Goal: Use online tool/utility: Utilize a website feature to perform a specific function

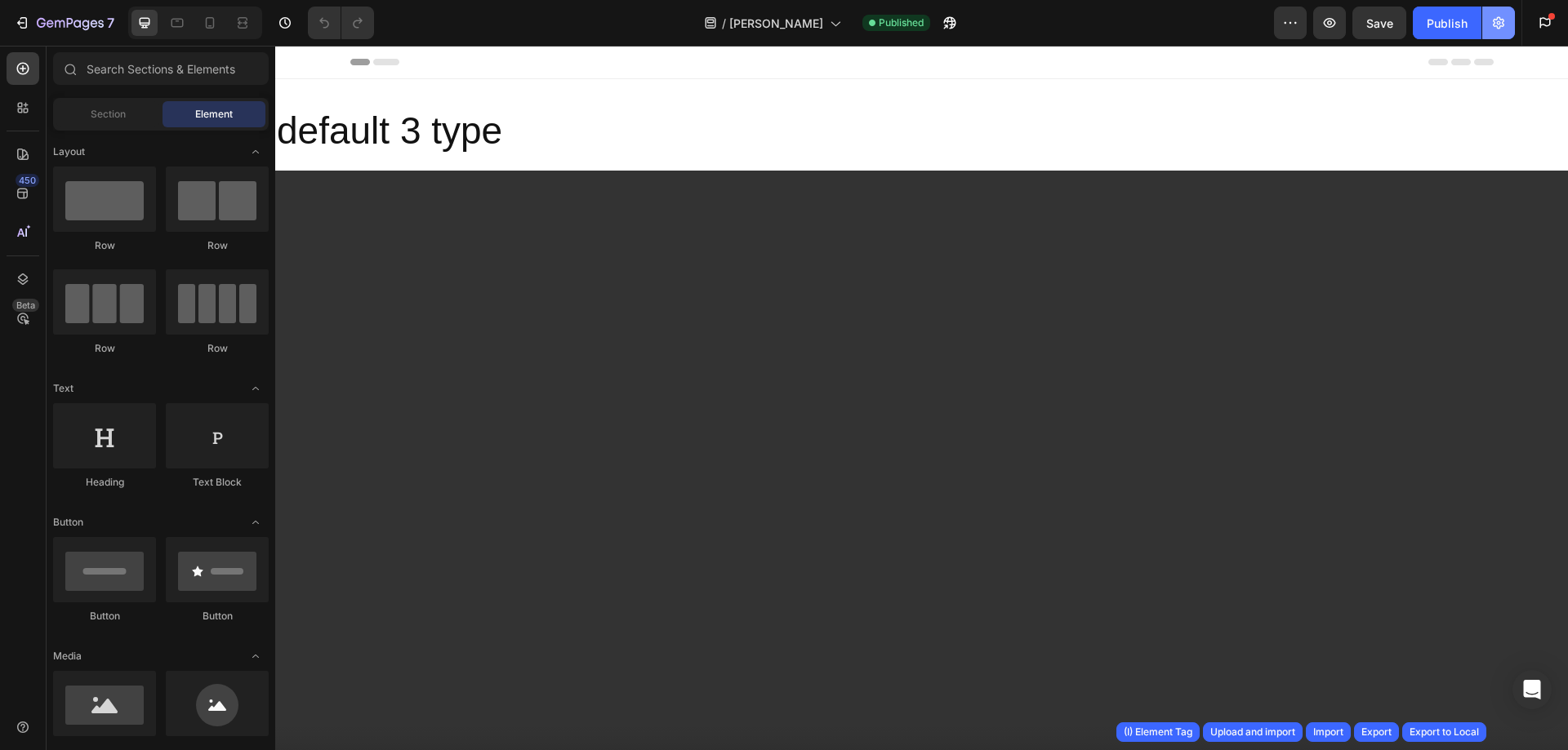
click at [1507, 23] on button "button" at bounding box center [1498, 23] width 33 height 33
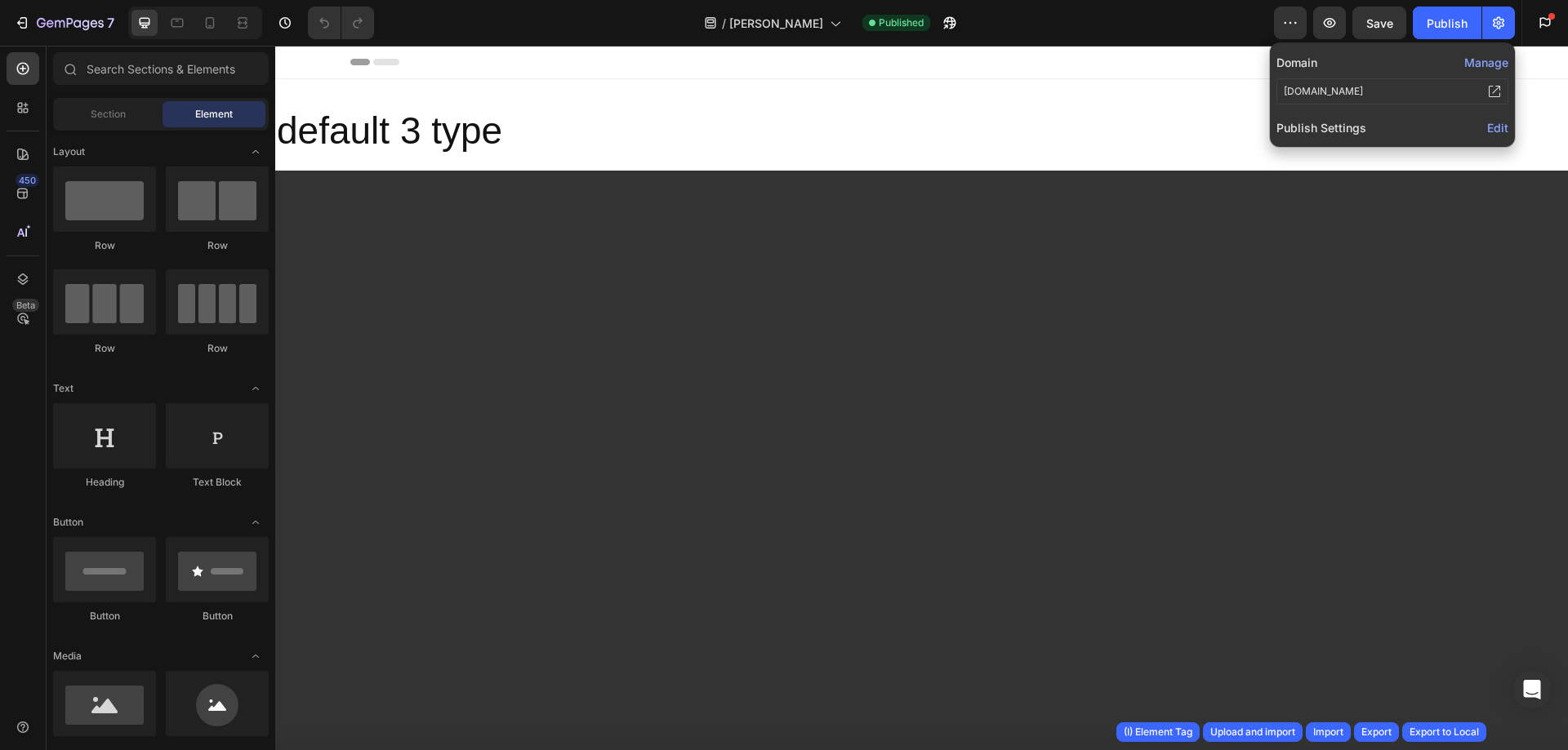
click at [1501, 129] on span "Edit" at bounding box center [1497, 128] width 21 height 14
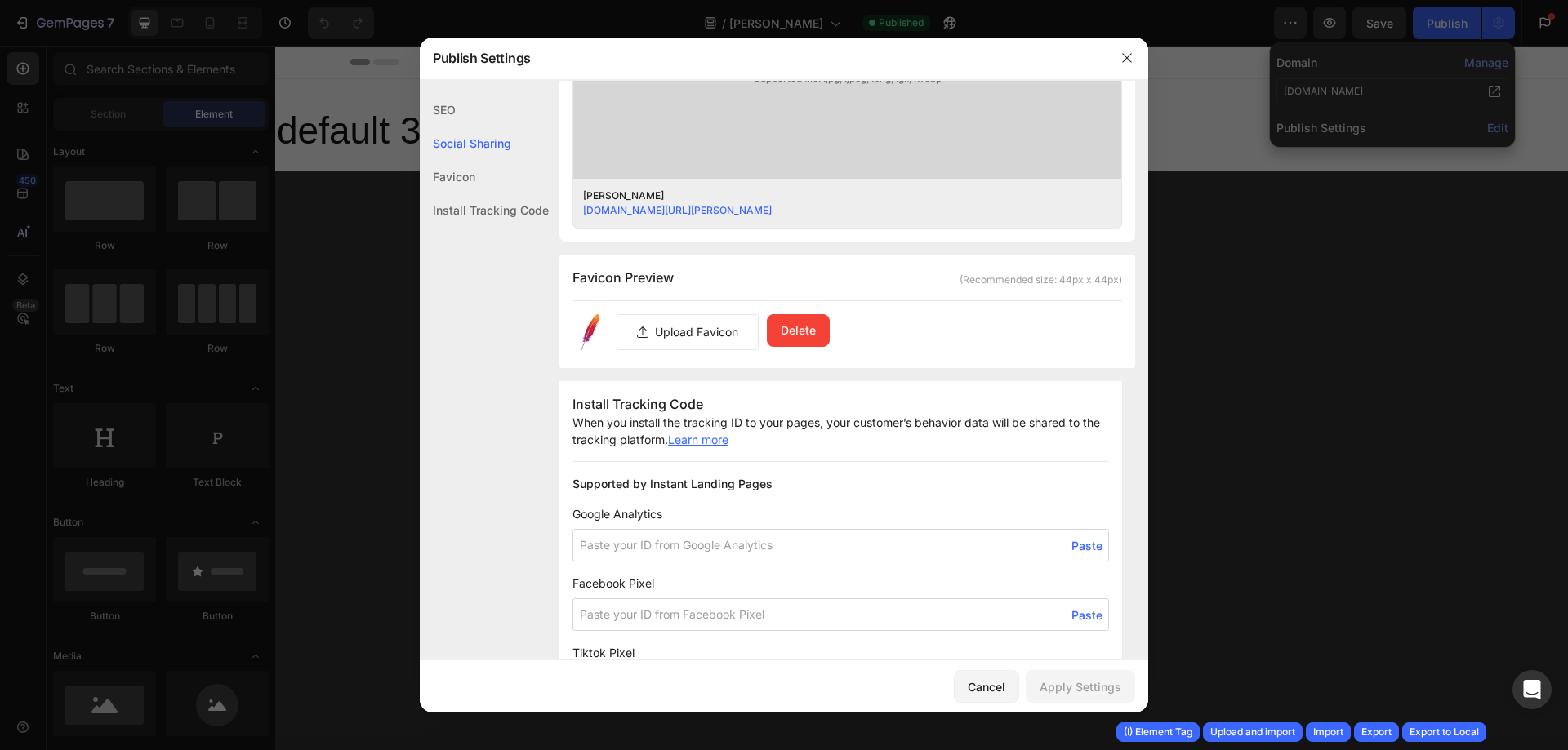
click at [526, 210] on div "Install Tracking Code" at bounding box center [484, 211] width 129 height 34
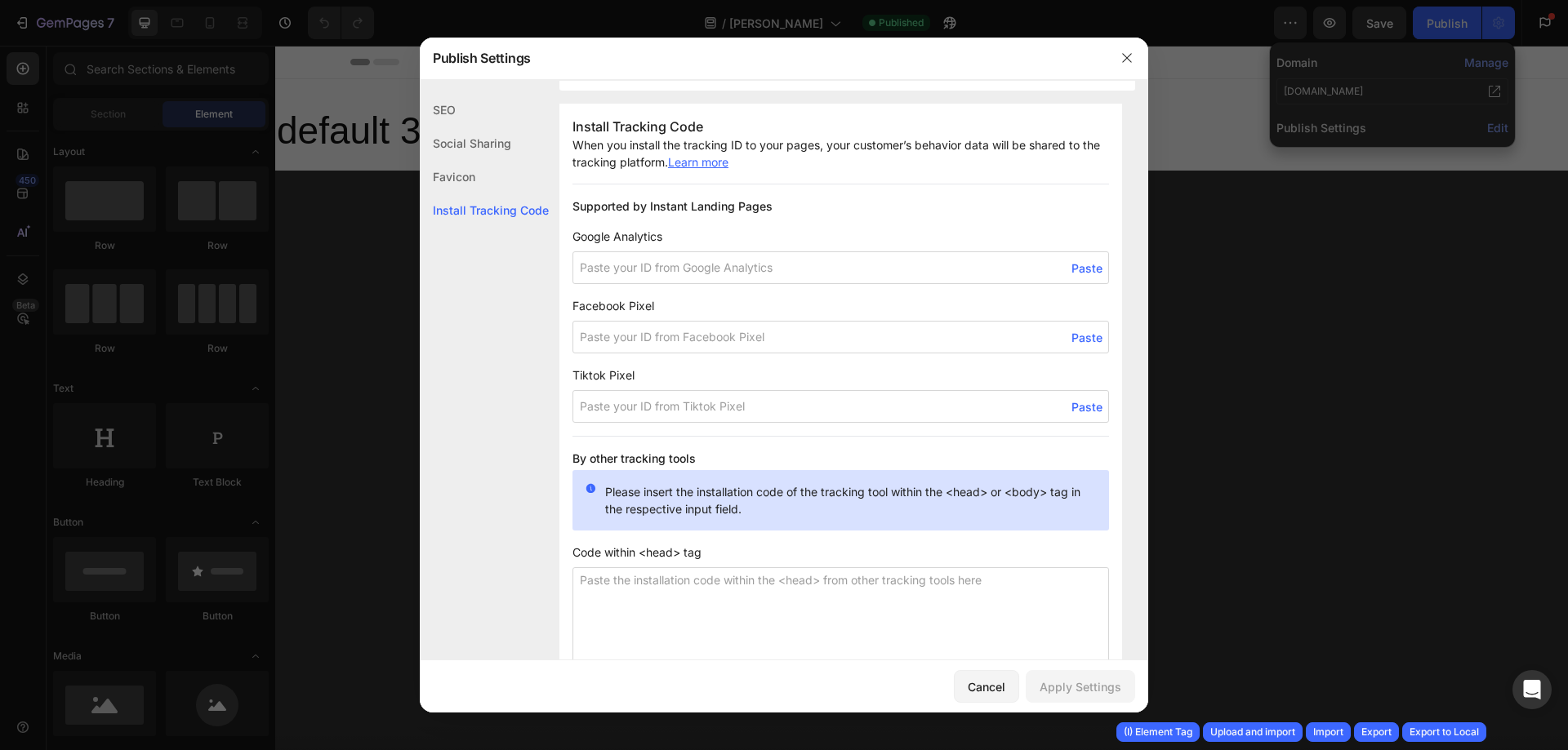
scroll to position [1019, 0]
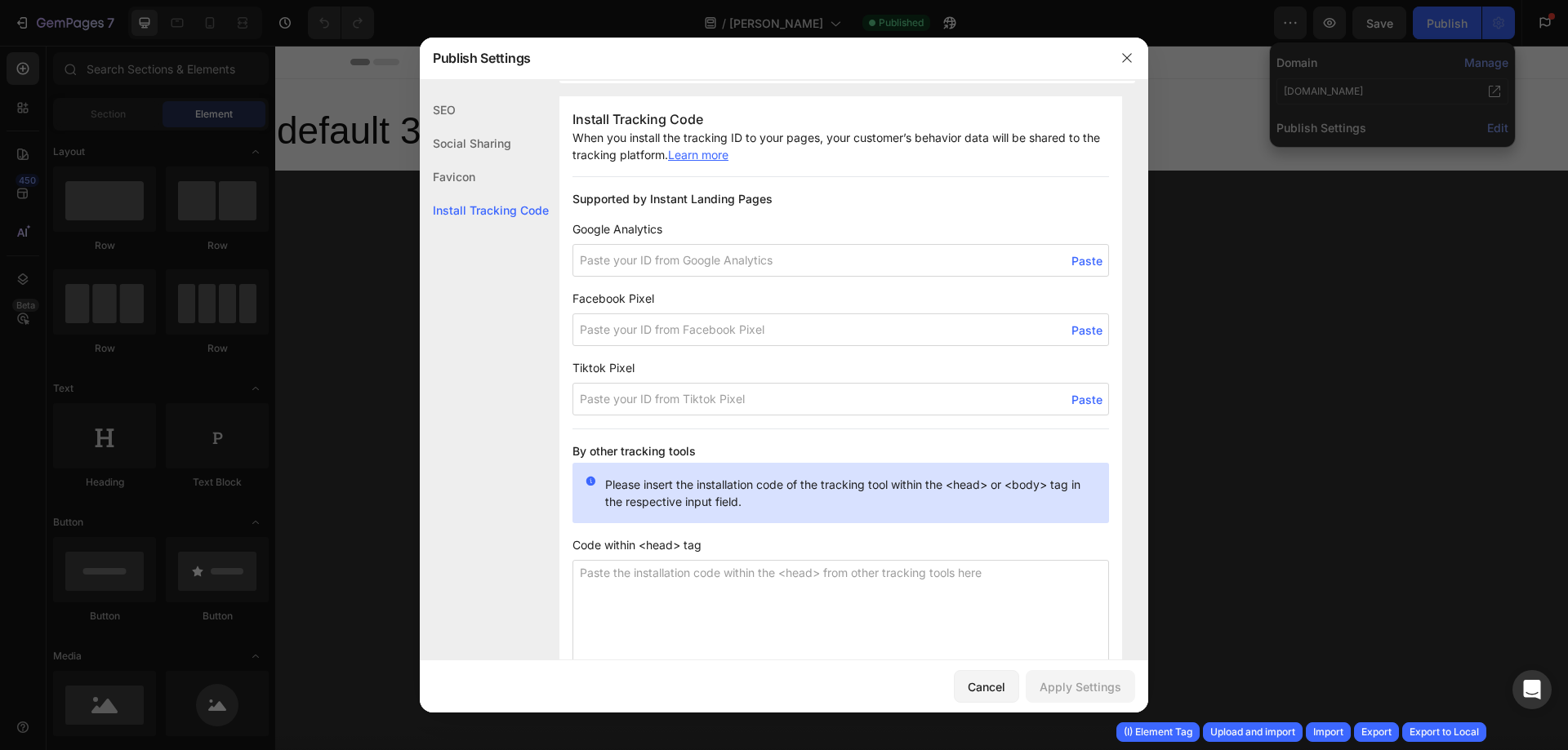
click at [1076, 329] on span "Paste" at bounding box center [1087, 330] width 31 height 17
click at [703, 331] on input "24142145945397834" at bounding box center [840, 330] width 536 height 33
click at [707, 333] on input "24142145945397834" at bounding box center [840, 330] width 536 height 33
type input "24142145945397677"
click at [310, 360] on div at bounding box center [784, 375] width 1568 height 750
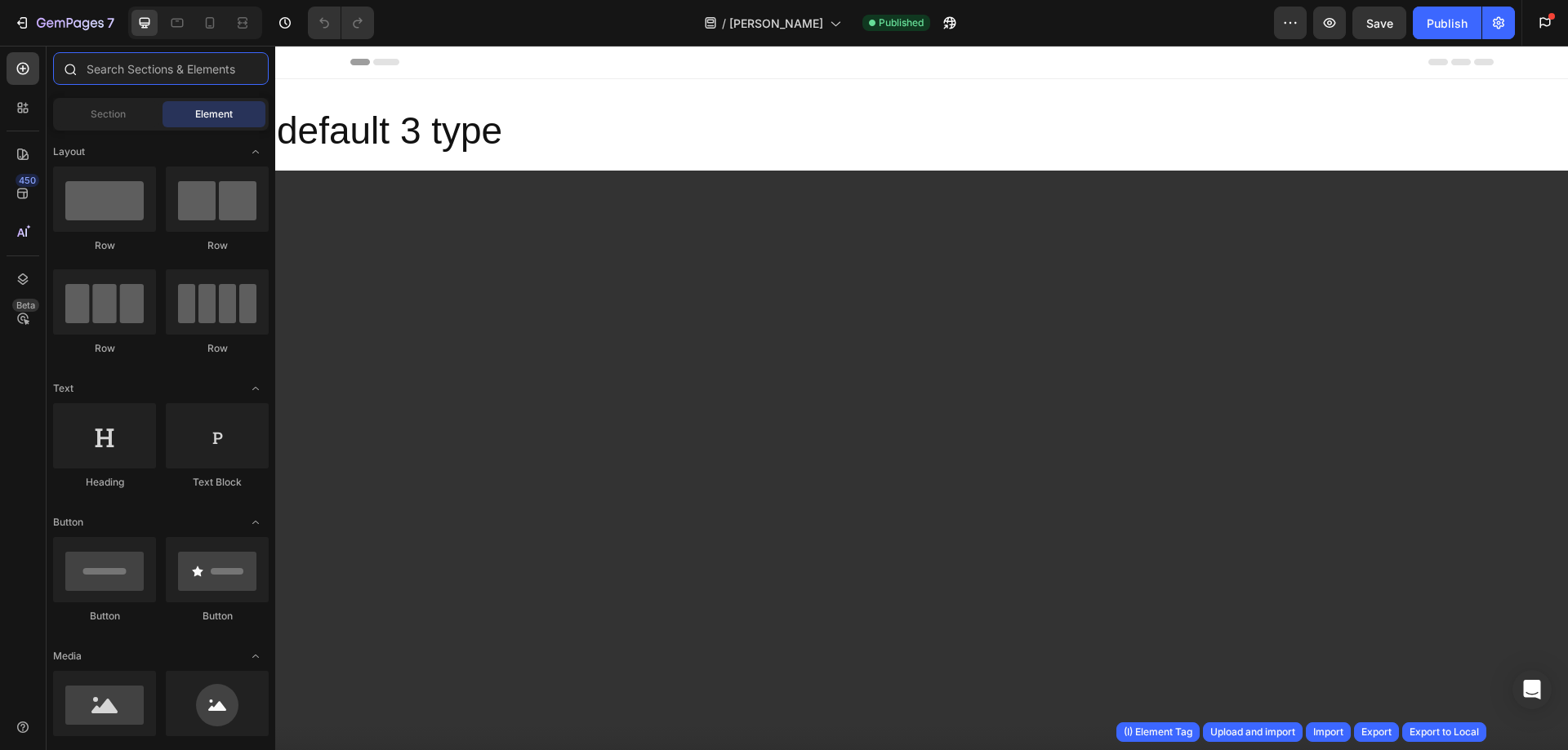
click at [194, 60] on input "text" at bounding box center [160, 68] width 216 height 33
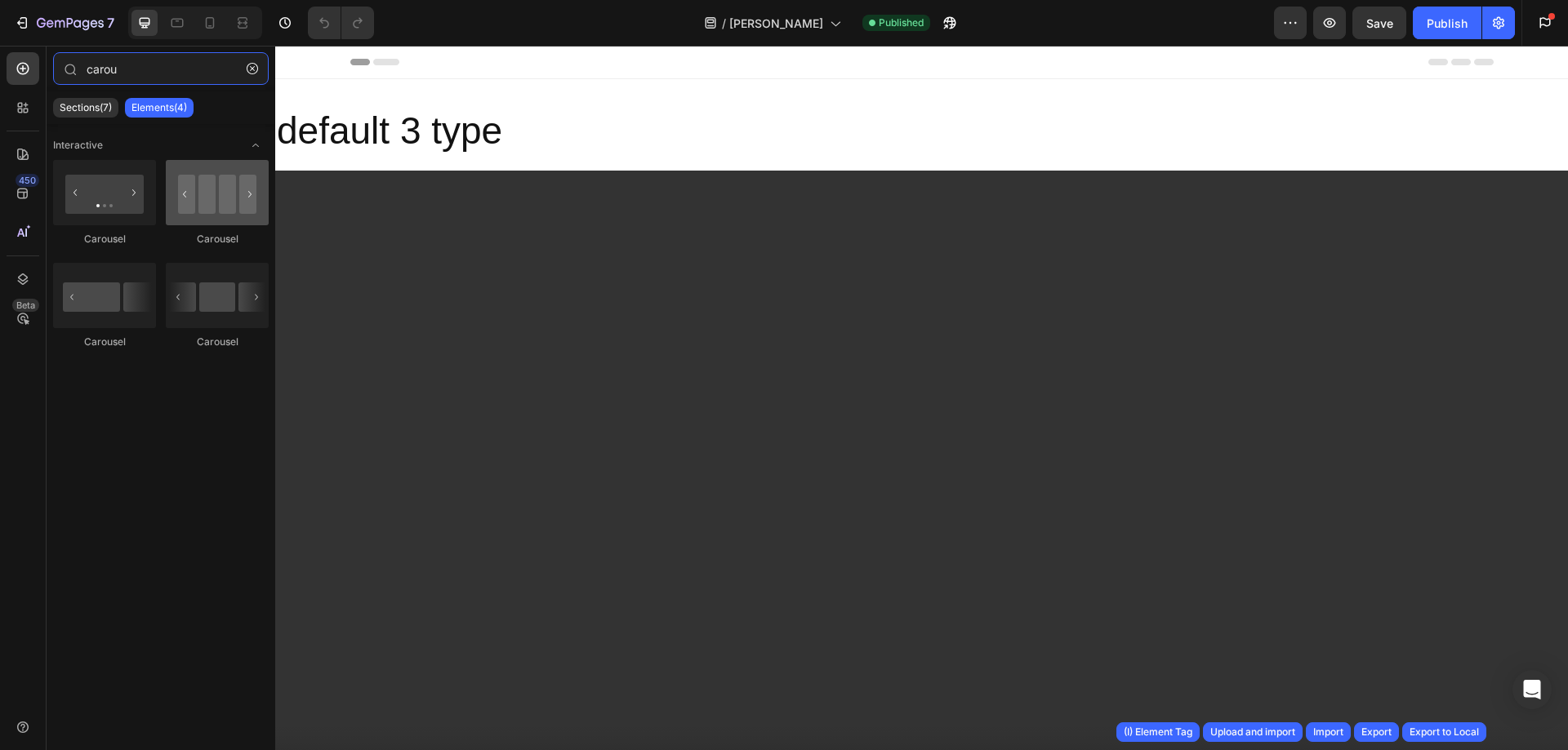
type input "carou"
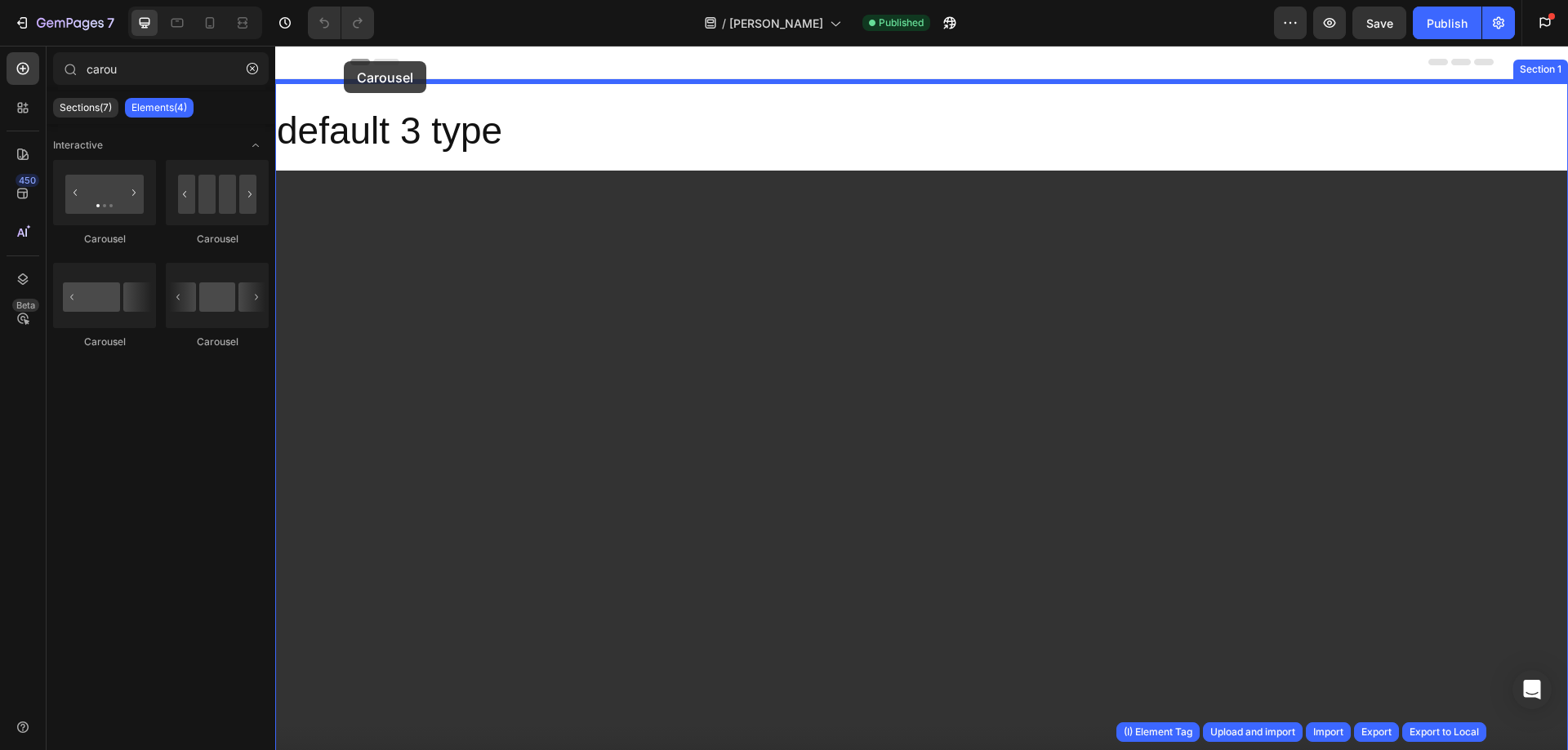
drag, startPoint x: 496, startPoint y: 227, endPoint x: 344, endPoint y: 61, distance: 225.1
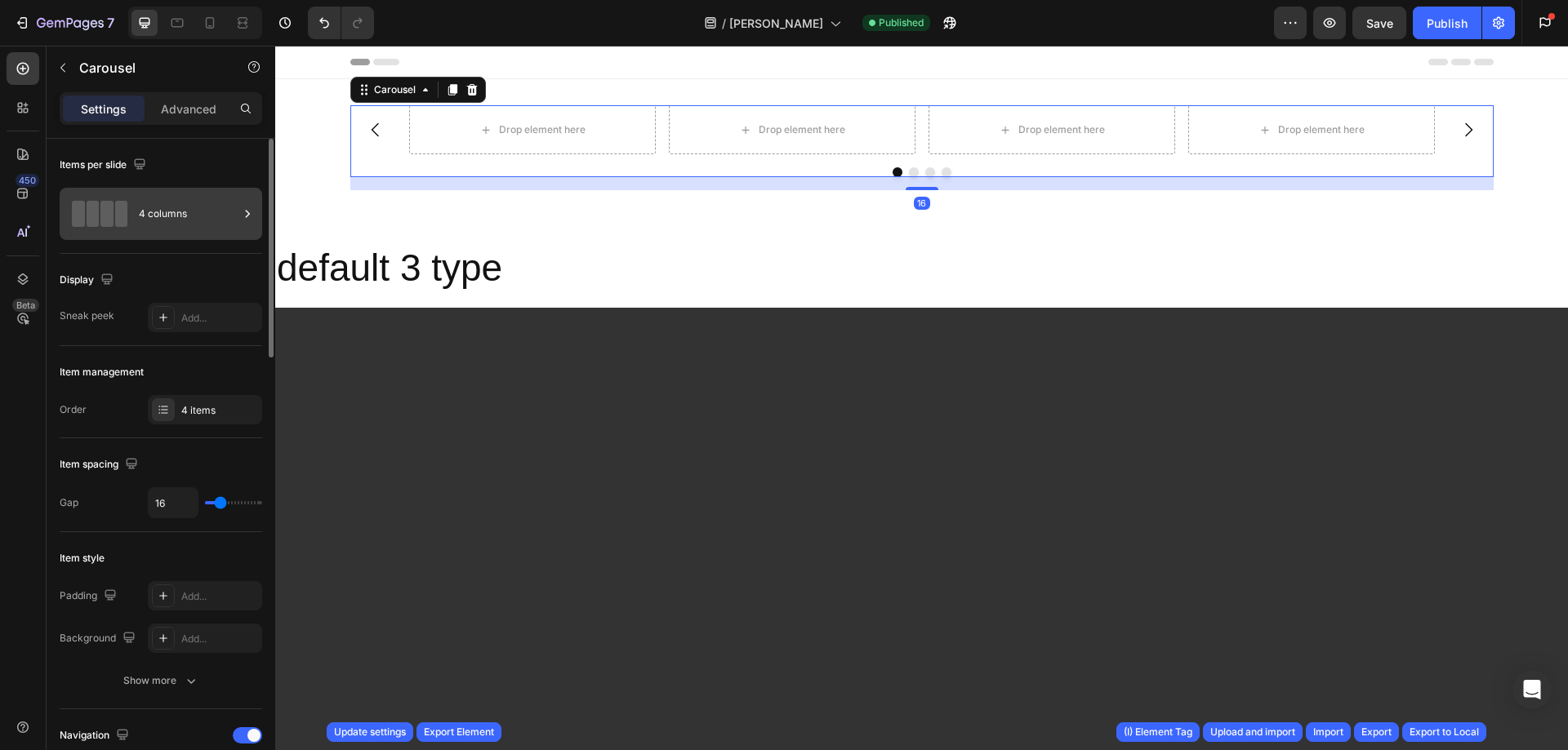
click at [192, 214] on div "4 columns" at bounding box center [188, 214] width 100 height 38
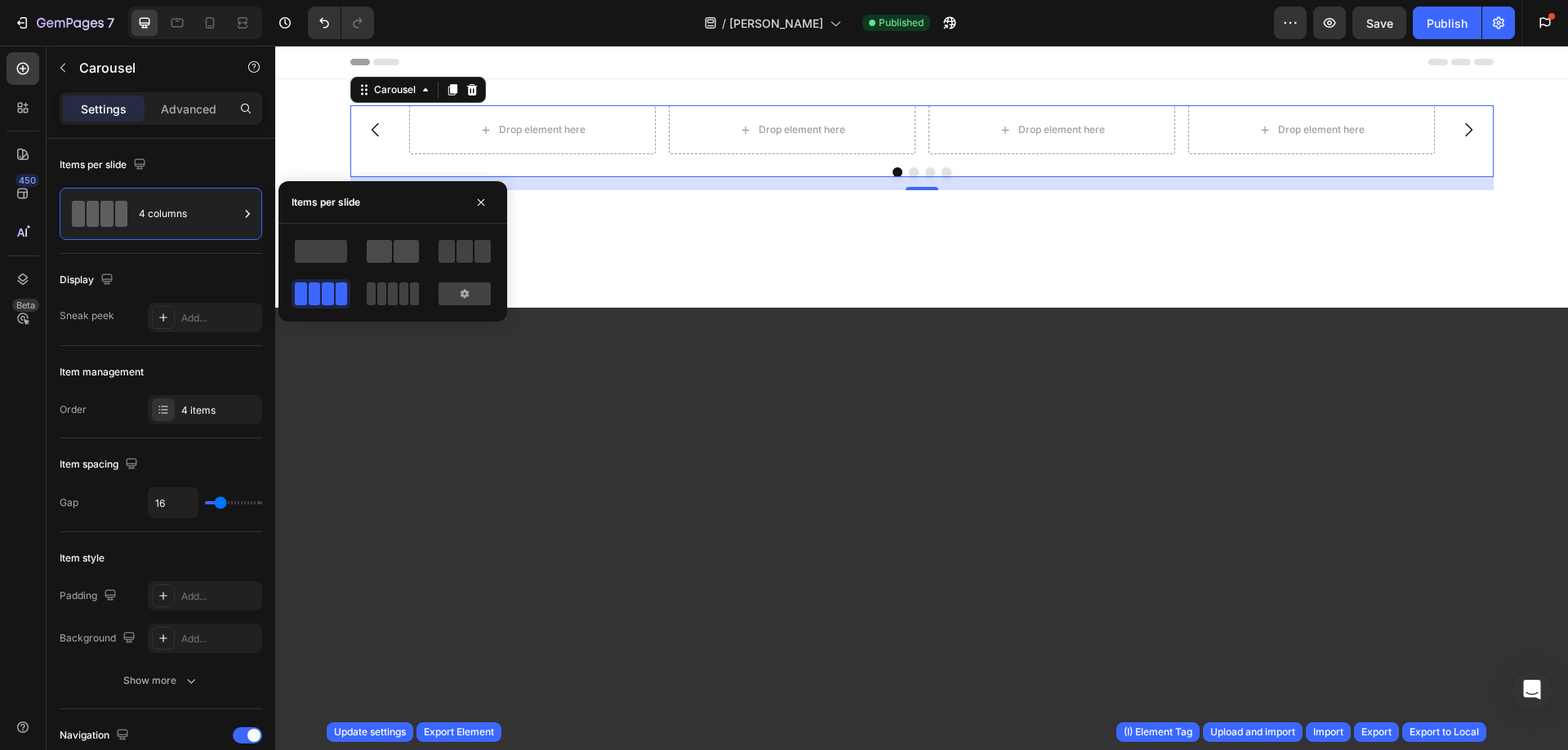
click at [403, 242] on span at bounding box center [406, 251] width 25 height 23
click at [334, 292] on div at bounding box center [321, 294] width 52 height 23
